Goal: Information Seeking & Learning: Understand process/instructions

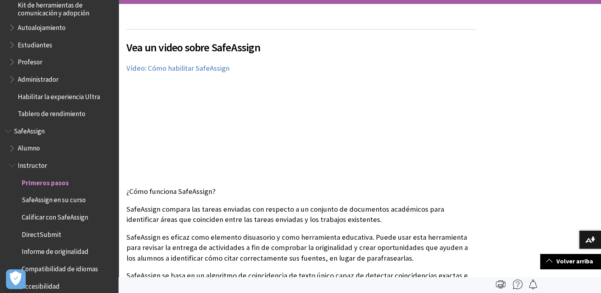
scroll to position [695, 0]
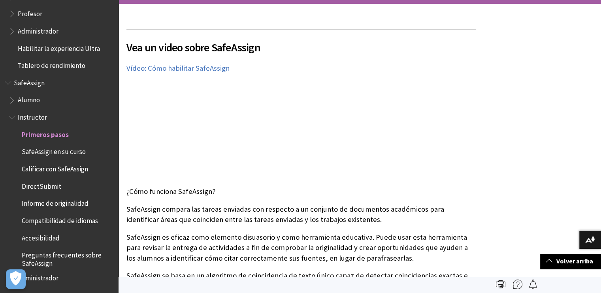
click at [50, 10] on span "Profesor" at bounding box center [61, 13] width 105 height 13
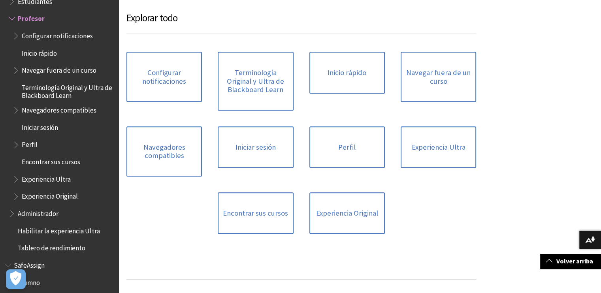
scroll to position [458, 0]
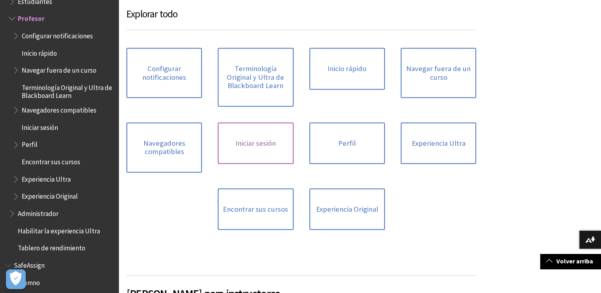
click at [254, 154] on link "Iniciar sesión" at bounding box center [255, 143] width 75 height 42
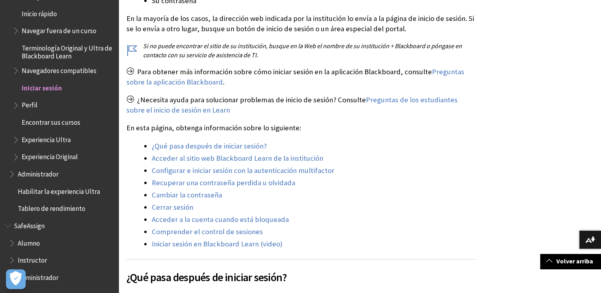
scroll to position [279, 0]
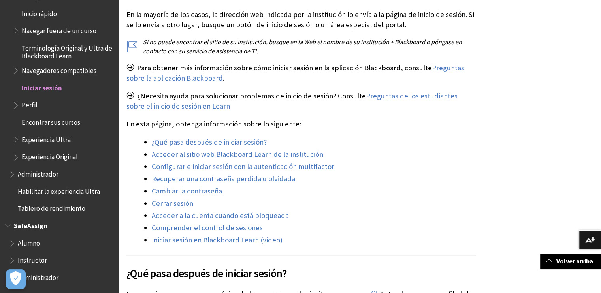
click at [34, 249] on span "Alumno" at bounding box center [61, 243] width 105 height 13
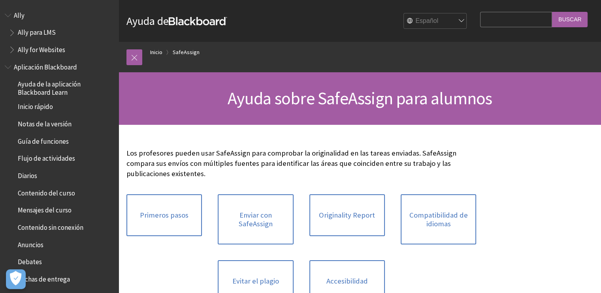
scroll to position [656, 0]
